Goal: Check status: Check status

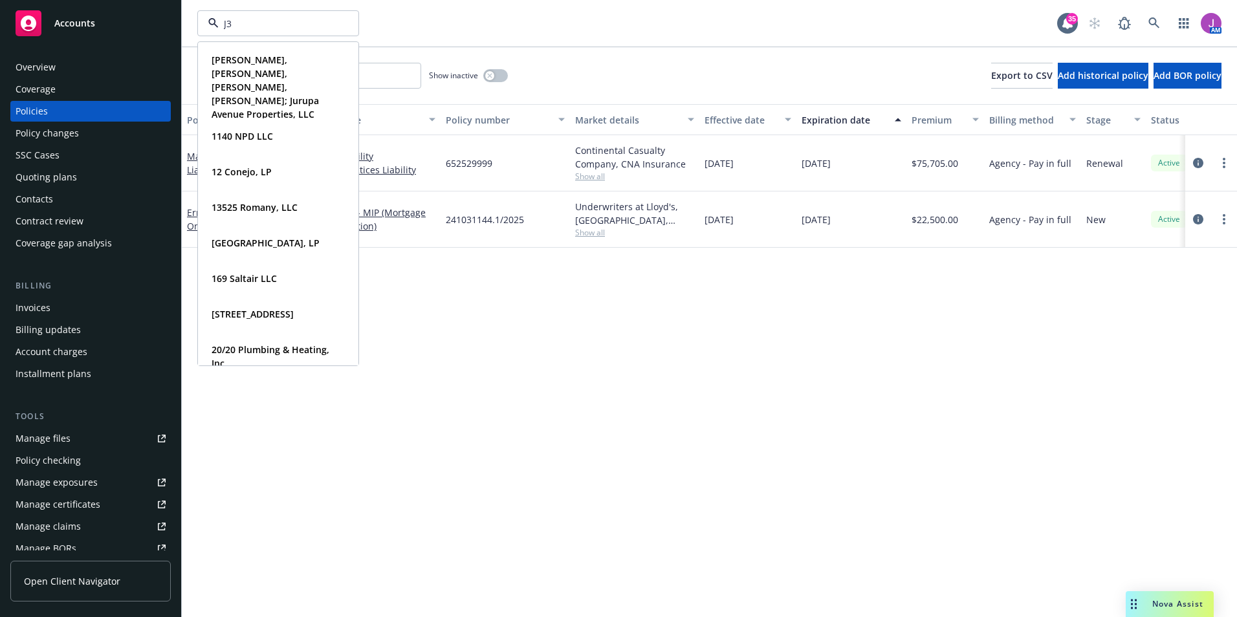
type input "J3C"
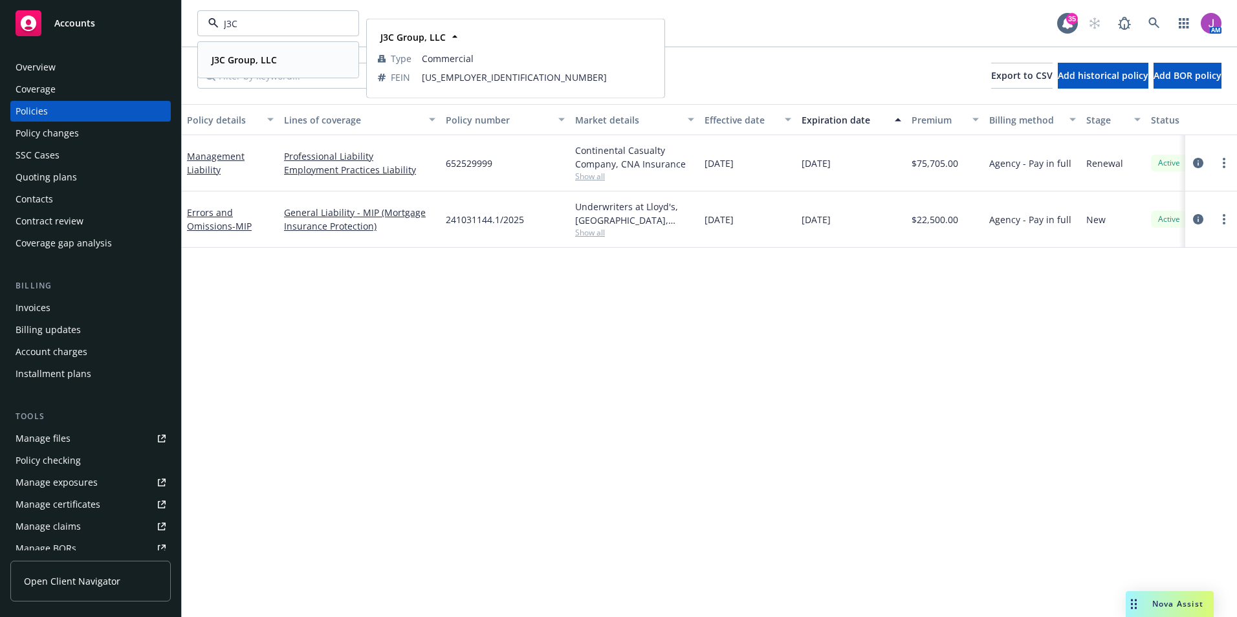
click at [252, 56] on strong "J3C Group, LLC" at bounding box center [244, 60] width 65 height 12
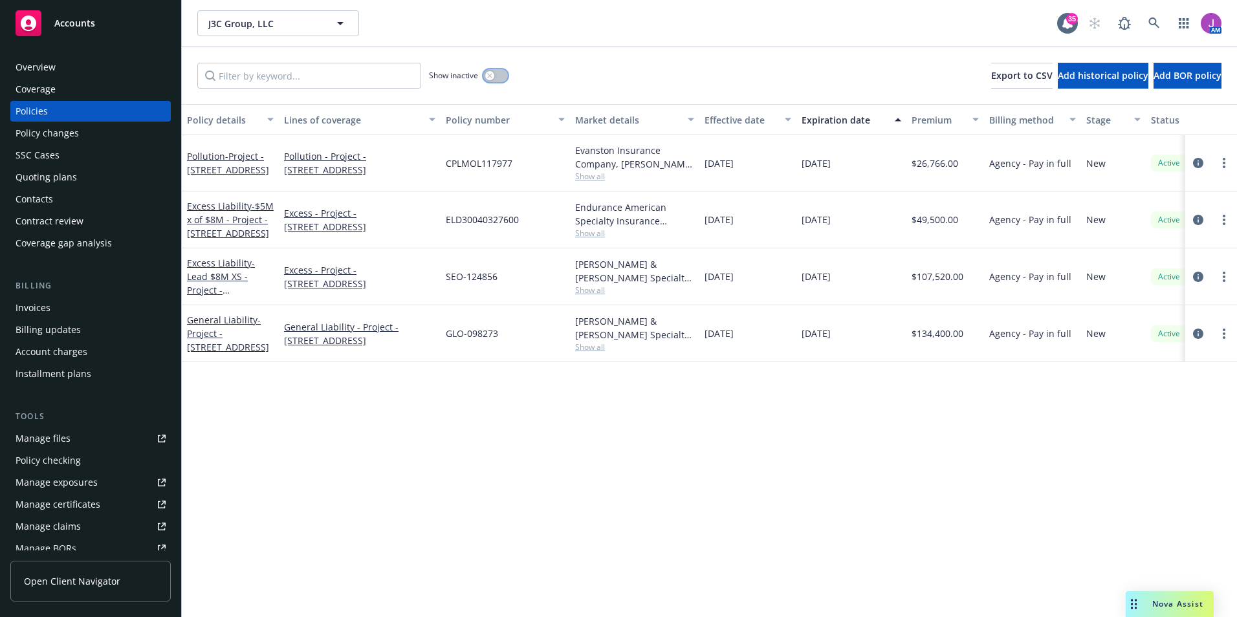
click at [487, 76] on icon "button" at bounding box center [489, 75] width 5 height 5
click at [345, 80] on input "Filter by keyword..." at bounding box center [309, 76] width 224 height 26
type input "PACTICE"
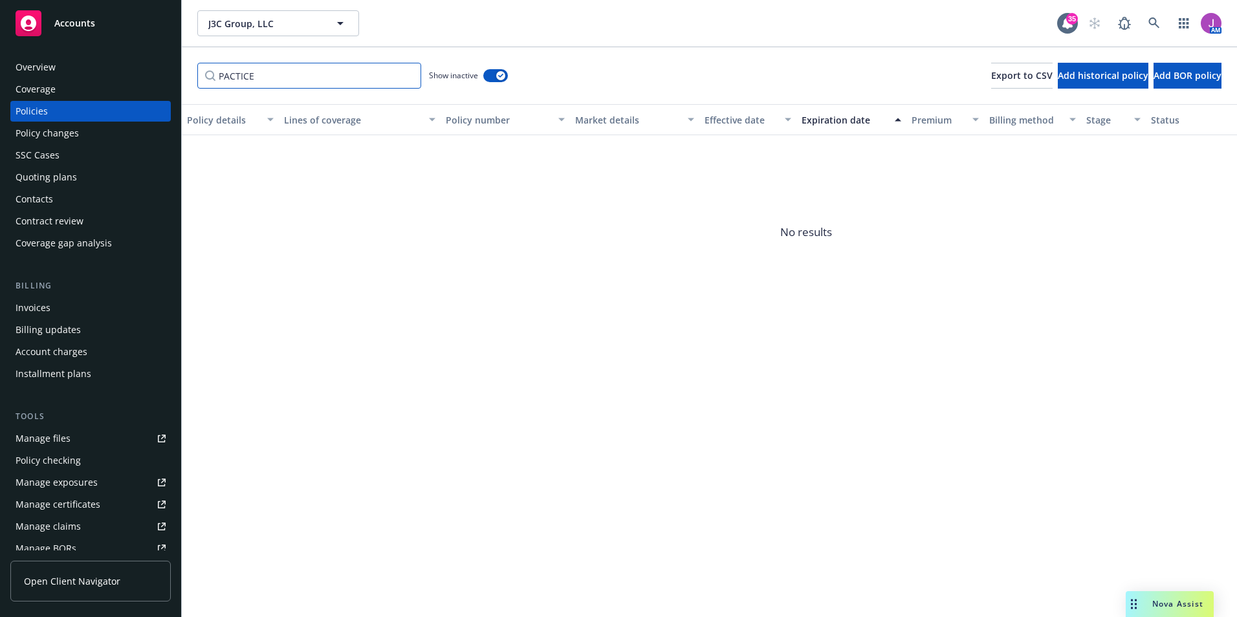
drag, startPoint x: 345, startPoint y: 80, endPoint x: 190, endPoint y: 78, distance: 154.7
click at [190, 78] on div "PACTICE Show inactive Export to CSV Add historical policy Add BOR policy" at bounding box center [709, 75] width 1055 height 57
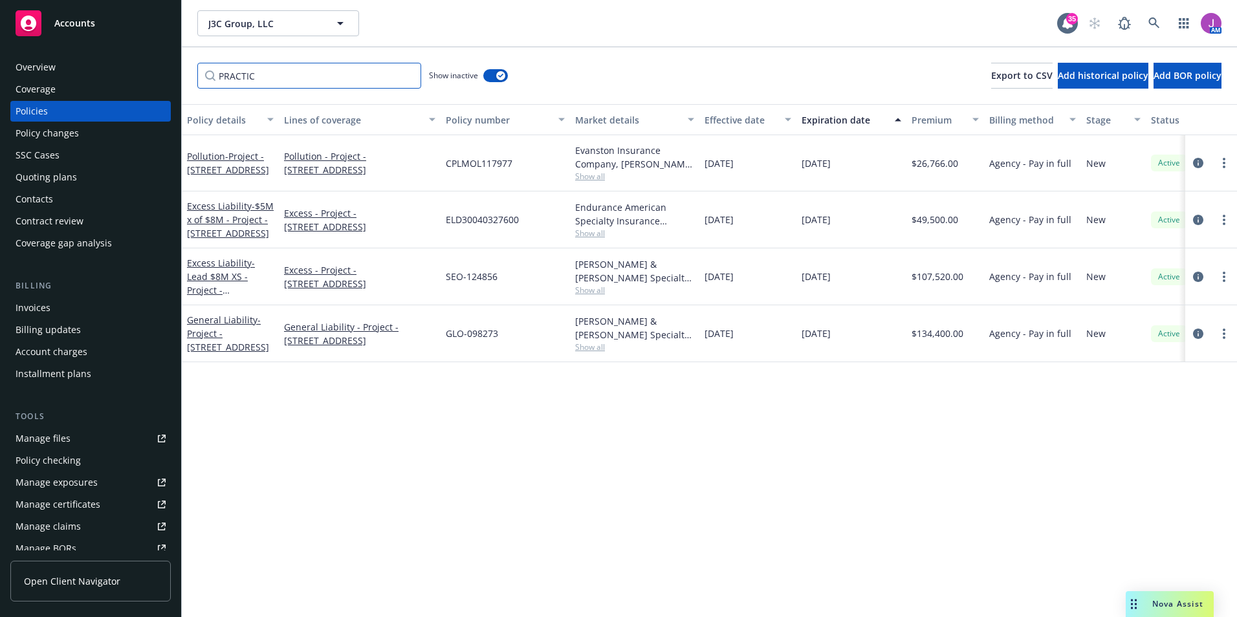
type input "PRACTICE"
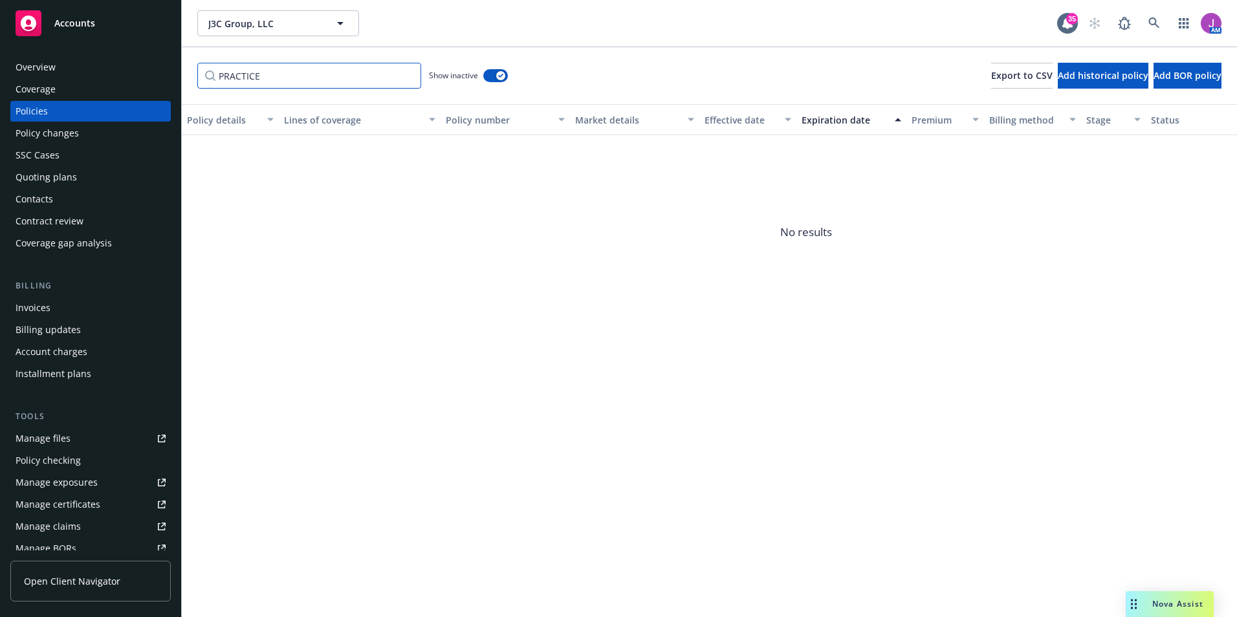
drag, startPoint x: 301, startPoint y: 81, endPoint x: 75, endPoint y: 67, distance: 226.3
click at [75, 67] on div "Accounts Overview Coverage Policies Policy changes SSC Cases Quoting plans Cont…" at bounding box center [618, 308] width 1237 height 617
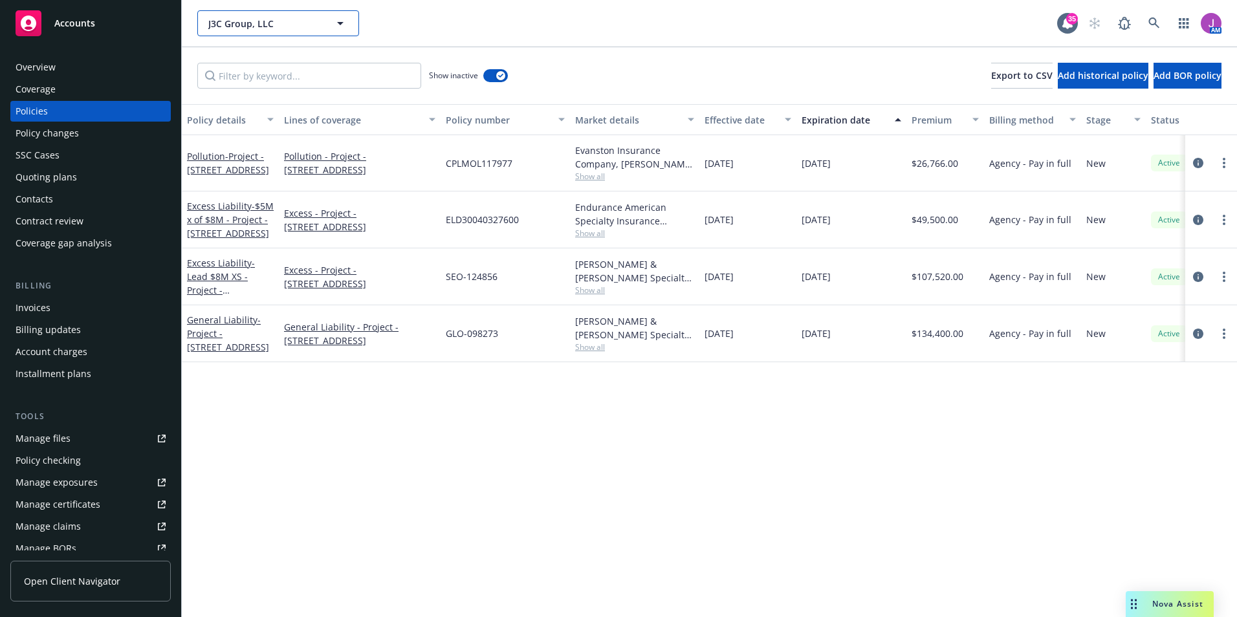
click at [261, 27] on span "J3C Group, LLC" at bounding box center [264, 24] width 112 height 14
type input "RSF"
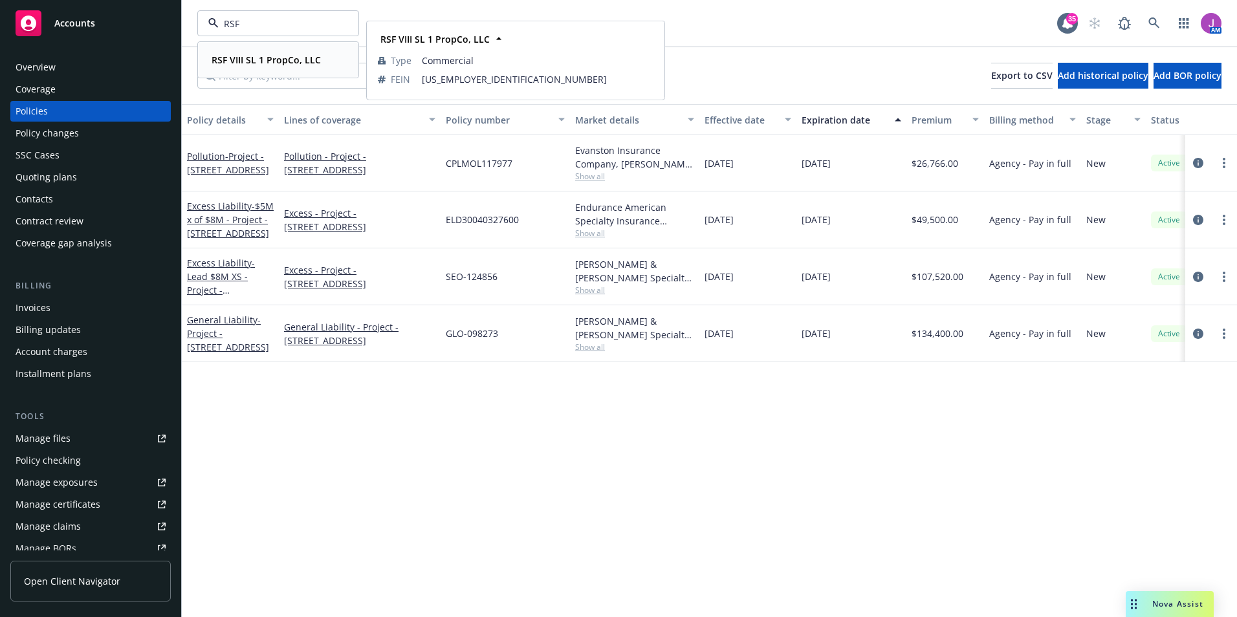
click at [259, 50] on div "RSF VIII SL 1 PropCo, LLC" at bounding box center [264, 59] width 117 height 19
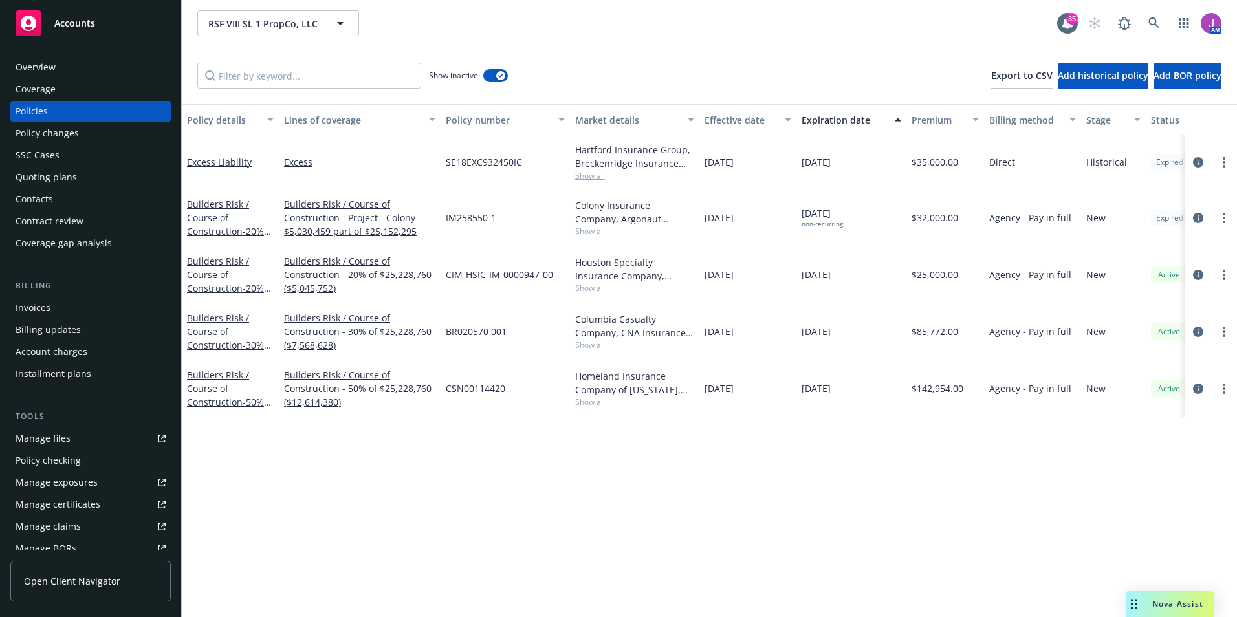
click at [483, 85] on div "Show inactive" at bounding box center [468, 76] width 79 height 26
click at [513, 72] on div "Show inactive Export to CSV Add historical policy Add BOR policy" at bounding box center [709, 75] width 1055 height 57
click at [485, 79] on button "button" at bounding box center [495, 75] width 25 height 13
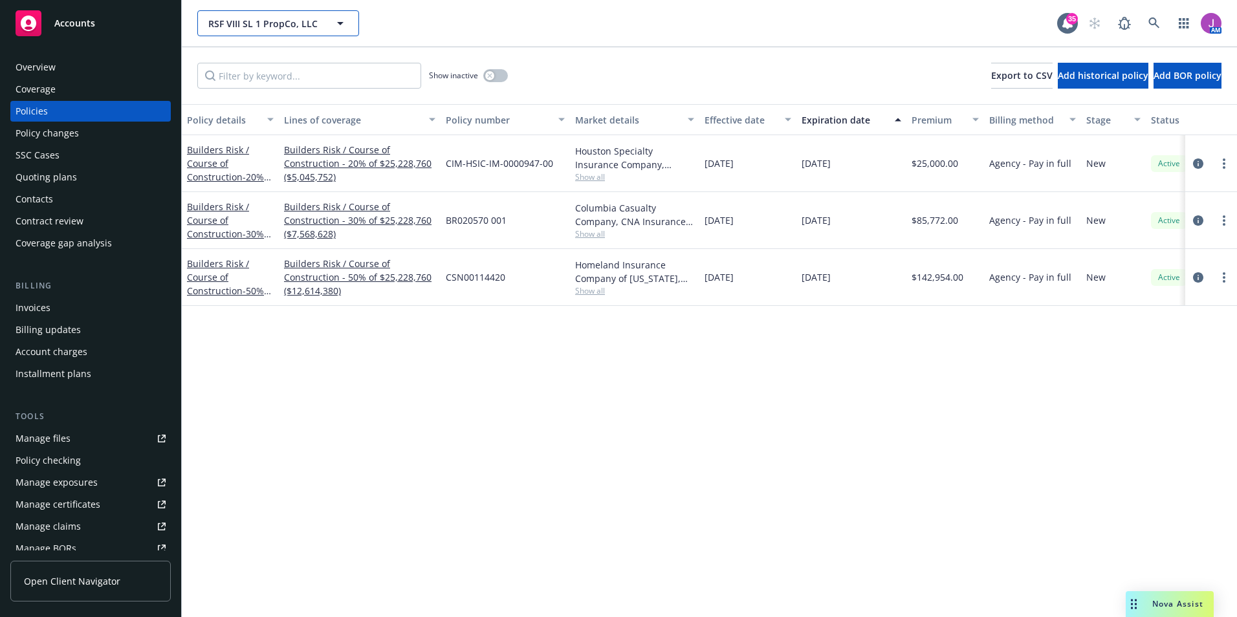
click at [250, 21] on span "RSF VIII SL 1 PropCo, LLC" at bounding box center [264, 24] width 112 height 14
type input "[MEDICAL_DATA]"
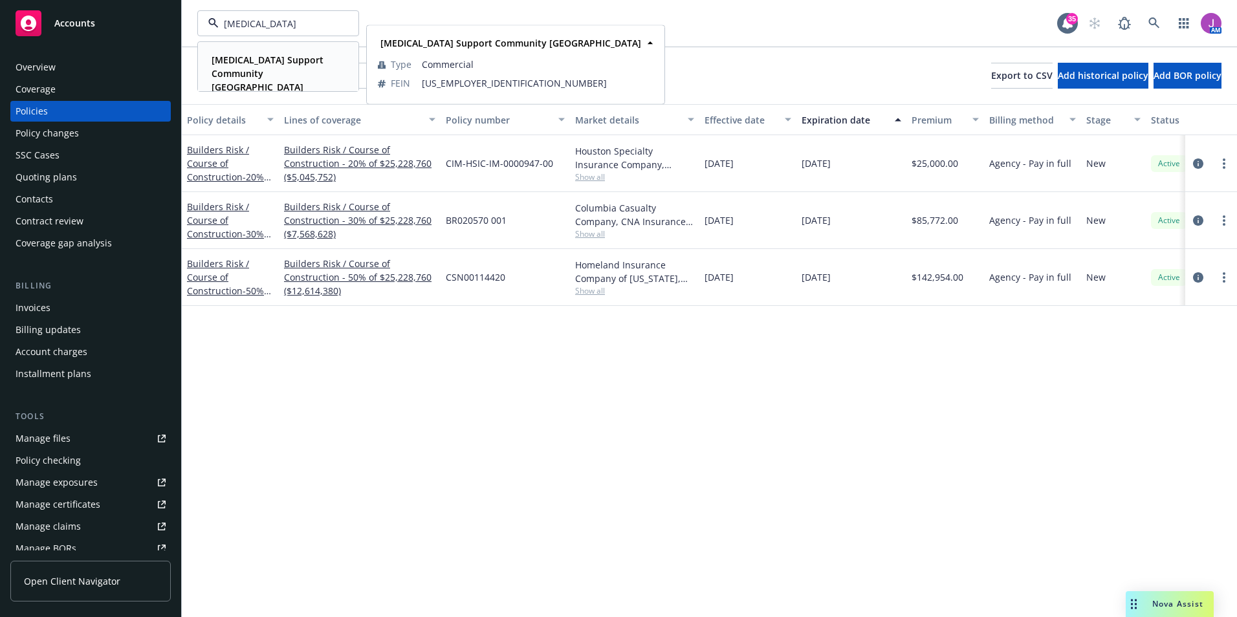
click at [270, 66] on span "[MEDICAL_DATA] Support Community [GEOGRAPHIC_DATA]" at bounding box center [277, 73] width 131 height 41
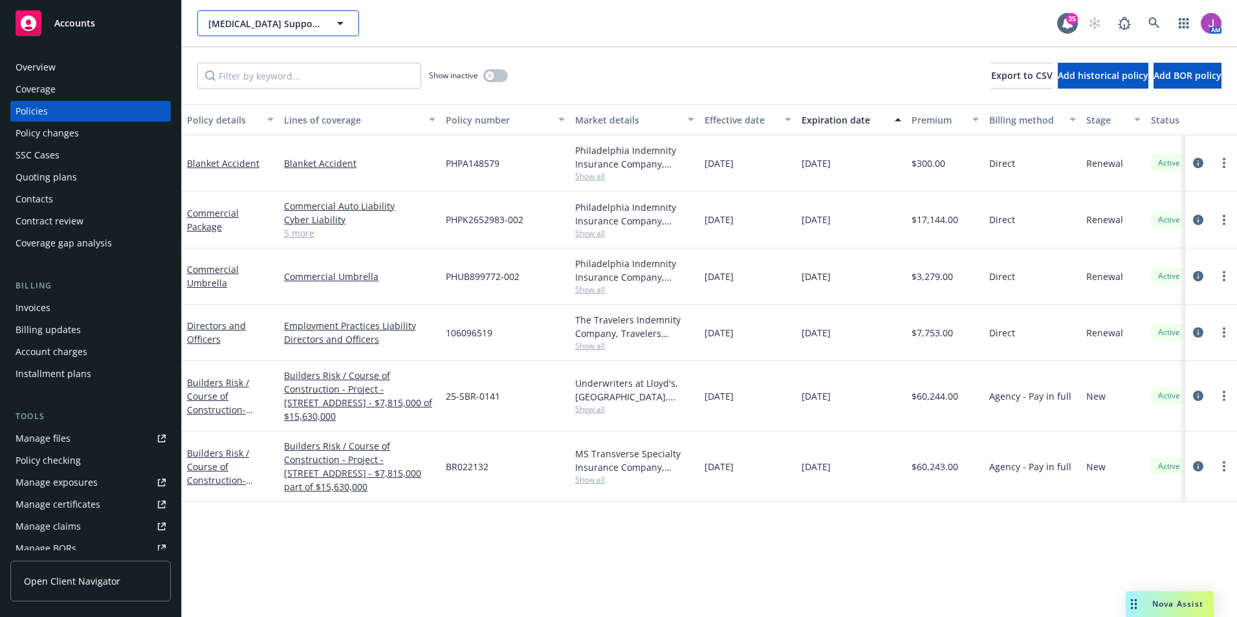
click at [269, 25] on span "[MEDICAL_DATA] Support Community [GEOGRAPHIC_DATA]" at bounding box center [264, 24] width 112 height 14
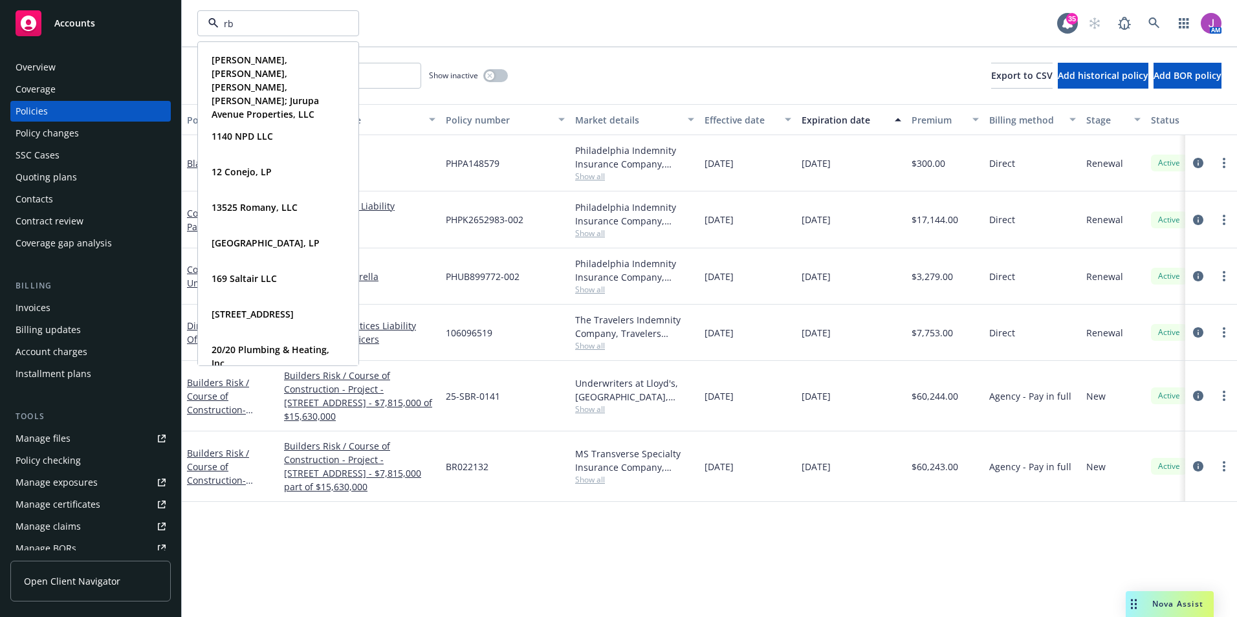
type input "[PERSON_NAME]"
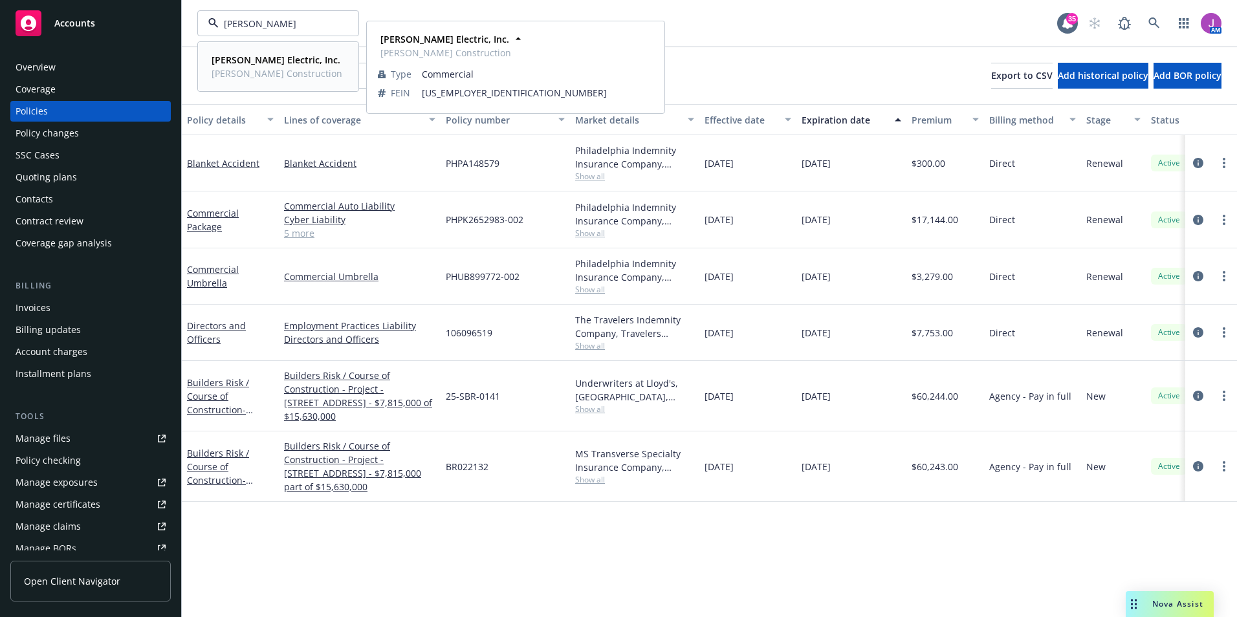
click at [273, 61] on strong "[PERSON_NAME] Electric, Inc." at bounding box center [276, 60] width 129 height 12
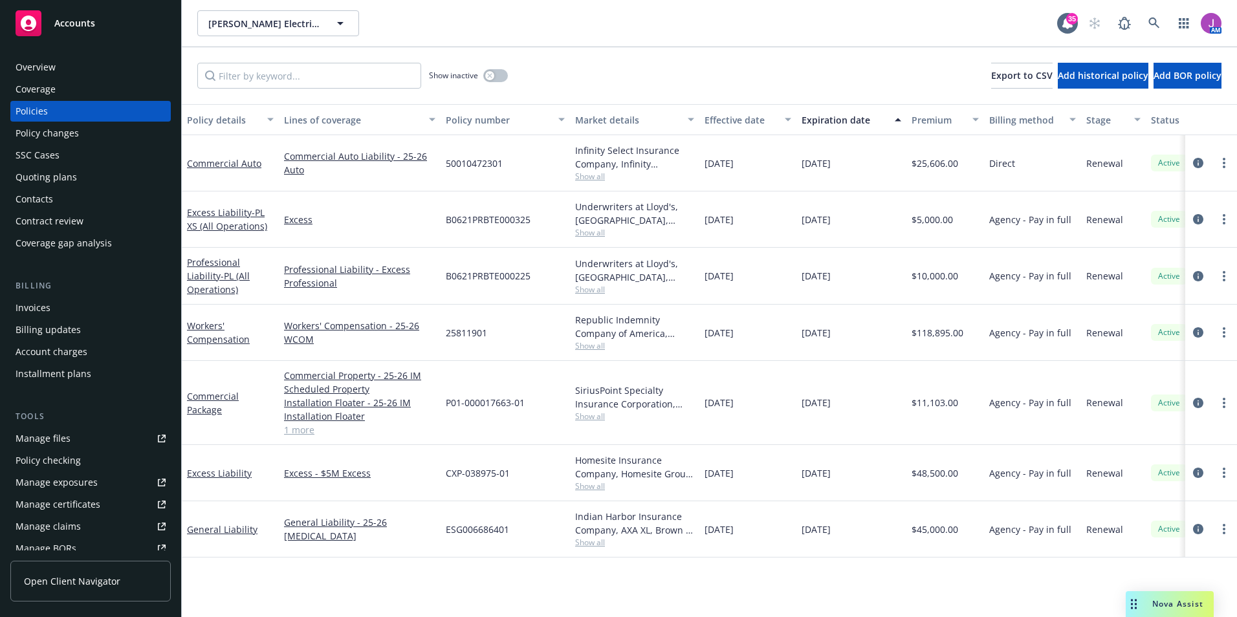
click at [36, 309] on div "Invoices" at bounding box center [33, 308] width 35 height 21
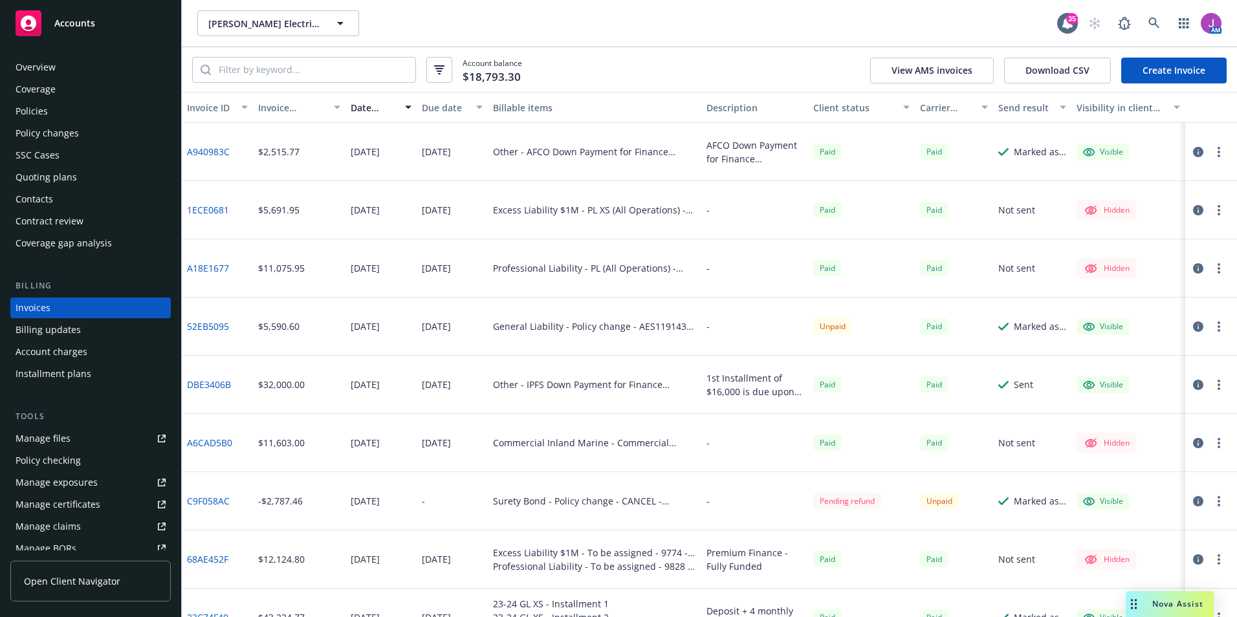
click at [1211, 153] on button "button" at bounding box center [1219, 152] width 16 height 16
click at [210, 151] on link "A940983C" at bounding box center [208, 152] width 43 height 14
click at [1218, 150] on icon "button" at bounding box center [1219, 152] width 3 height 10
click at [1193, 151] on icon "button" at bounding box center [1198, 152] width 10 height 10
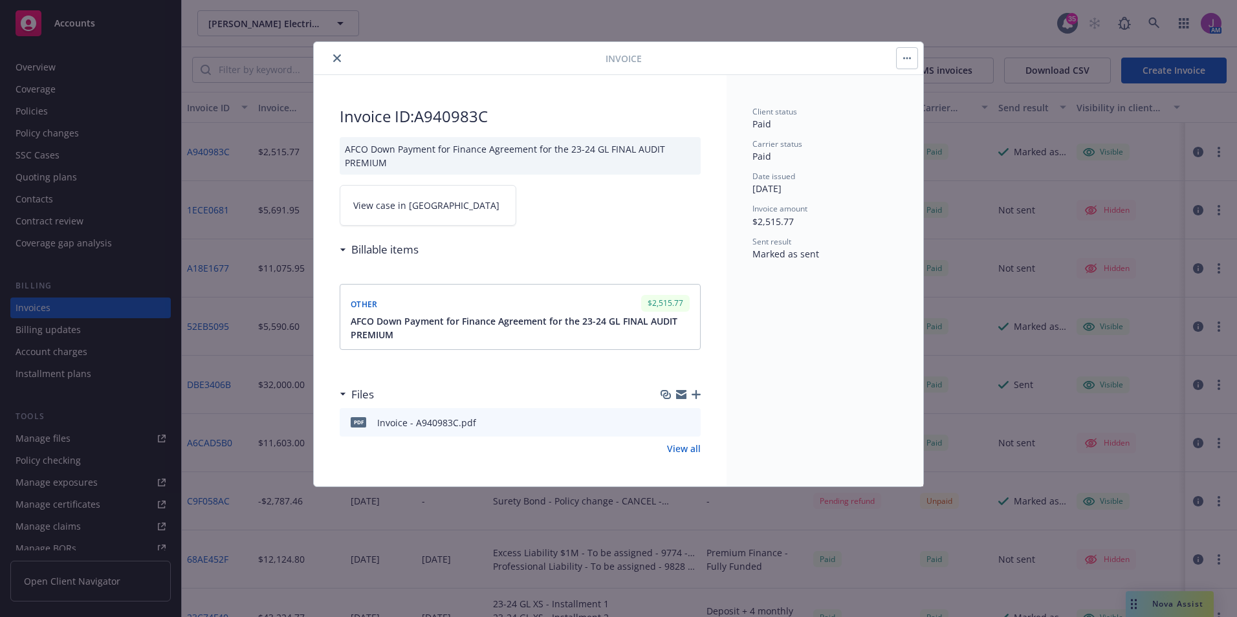
click at [913, 63] on button "button" at bounding box center [907, 58] width 21 height 21
click at [859, 334] on div "Client status Paid Carrier status Paid Date issued [DATE] Invoice amount $2,515…" at bounding box center [825, 281] width 197 height 412
